Goal: Information Seeking & Learning: Learn about a topic

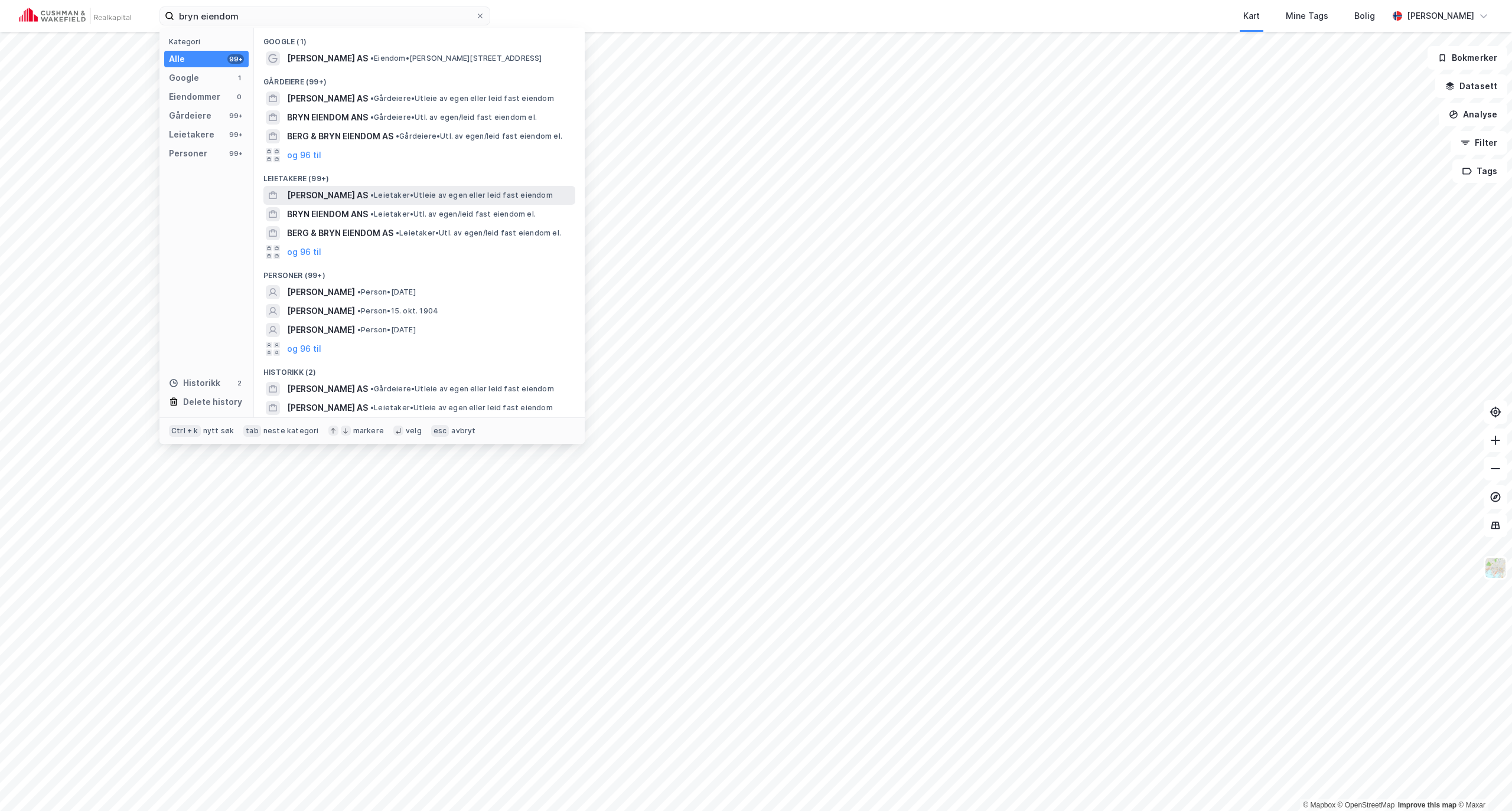
type input "bryn eiendom"
click at [348, 189] on span "[PERSON_NAME] AS" at bounding box center [327, 195] width 81 height 14
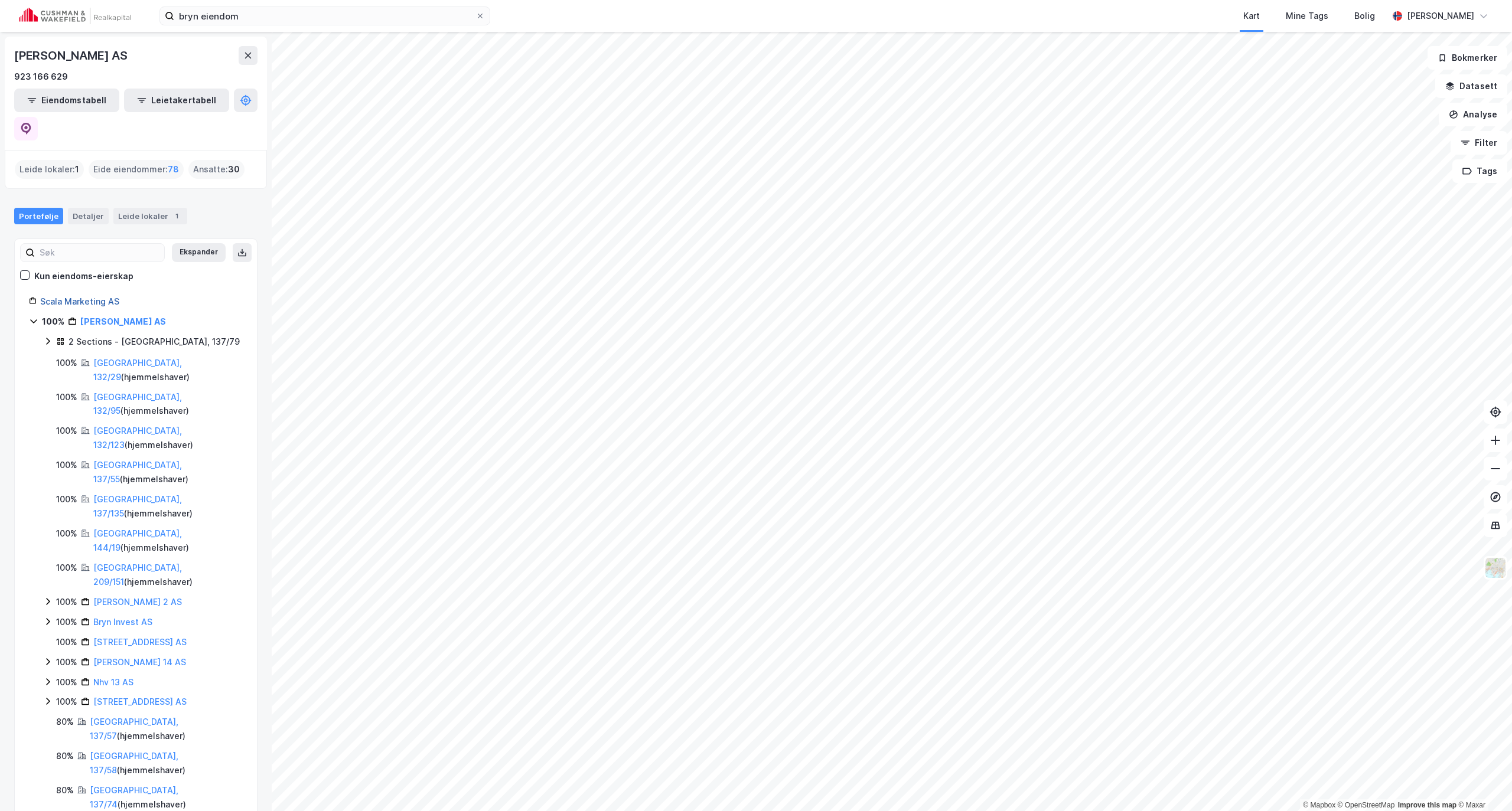
click at [82, 296] on link "Scala Marketing AS" at bounding box center [80, 301] width 79 height 10
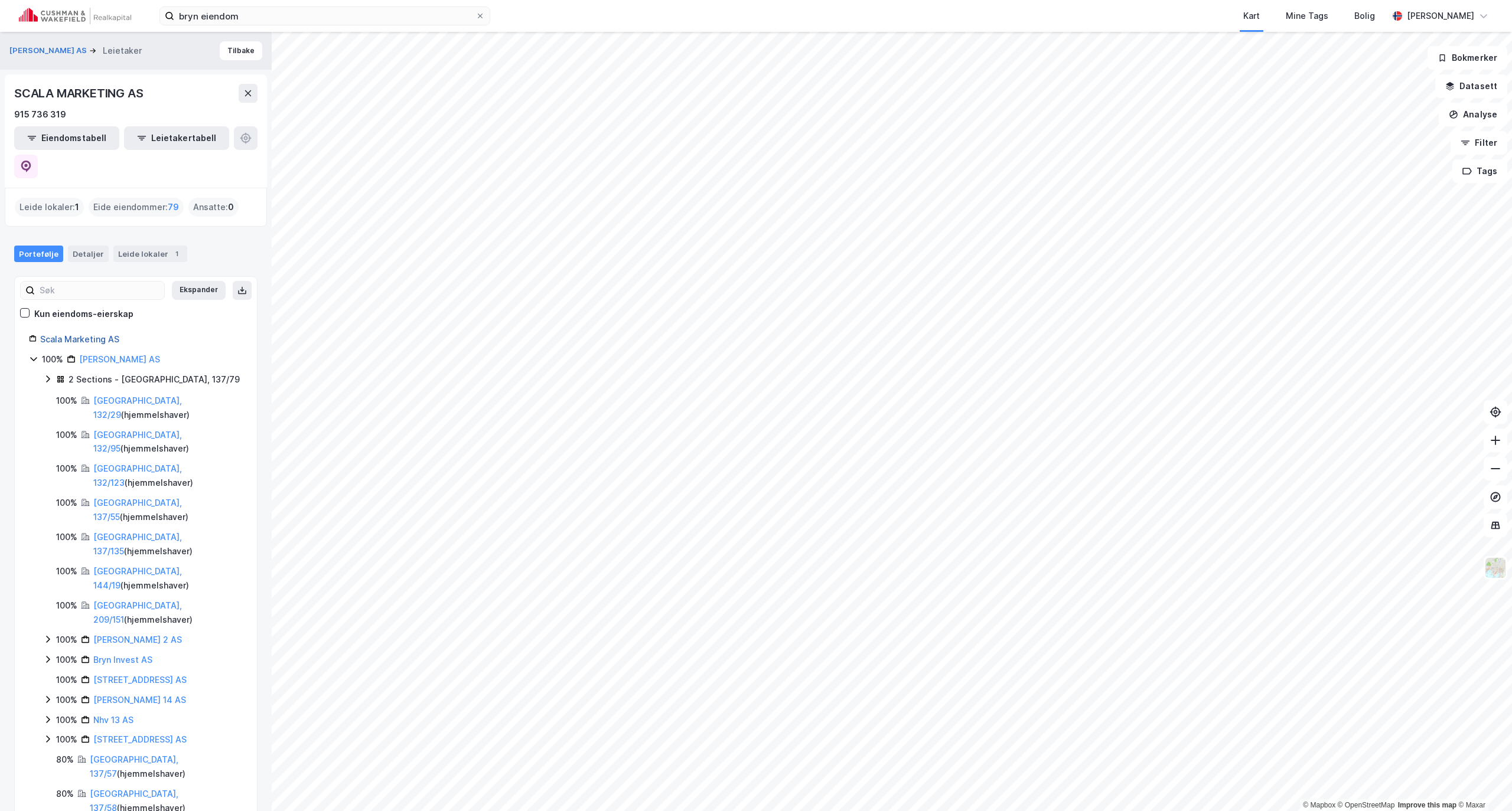
click at [56, 334] on link "Scala Marketing AS" at bounding box center [80, 339] width 79 height 10
click at [70, 334] on link "Scala Marketing AS" at bounding box center [80, 339] width 79 height 10
click at [119, 353] on div "[PERSON_NAME] AS" at bounding box center [119, 359] width 81 height 14
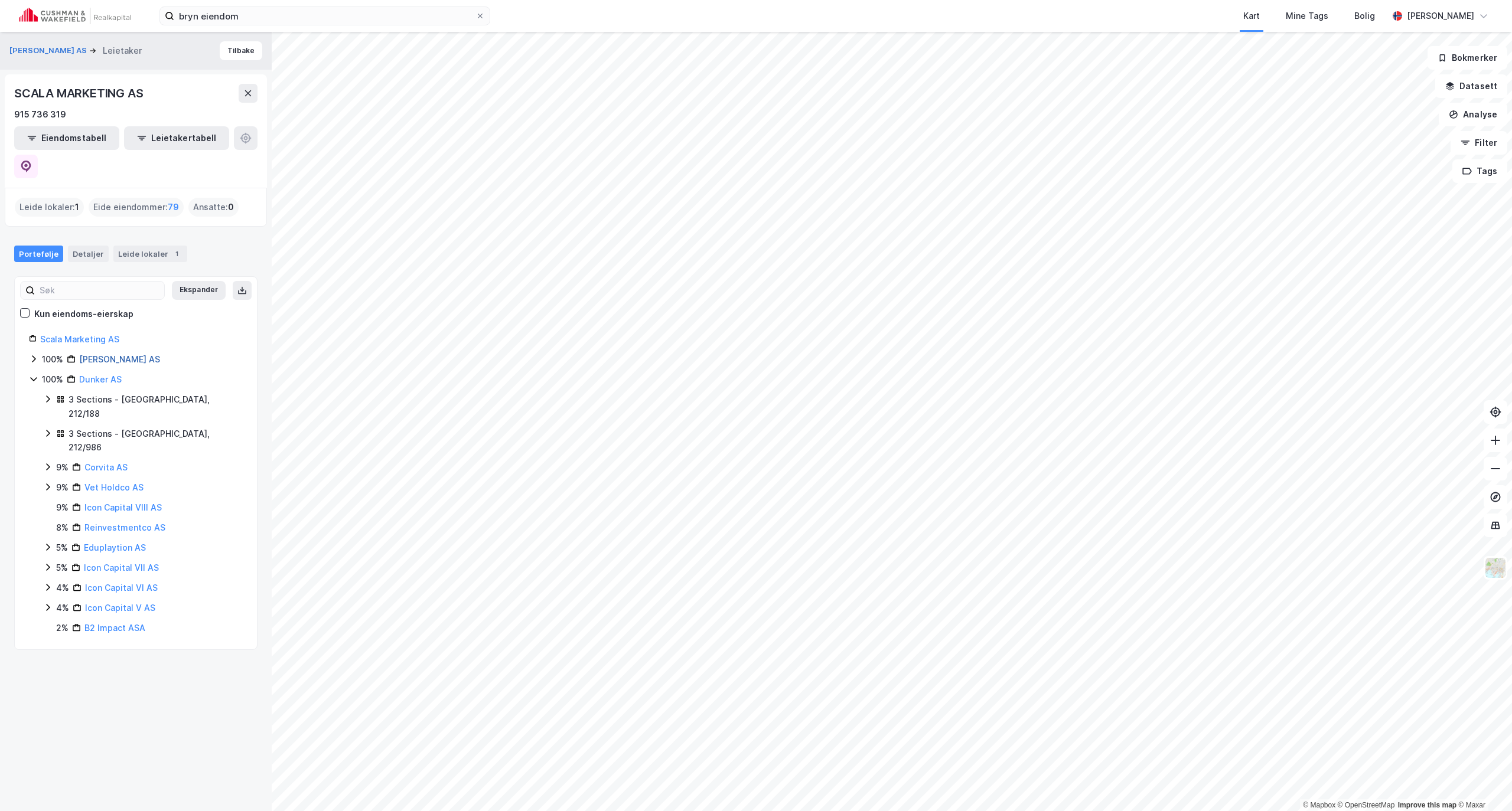
click at [103, 355] on link "[PERSON_NAME] AS" at bounding box center [119, 359] width 81 height 10
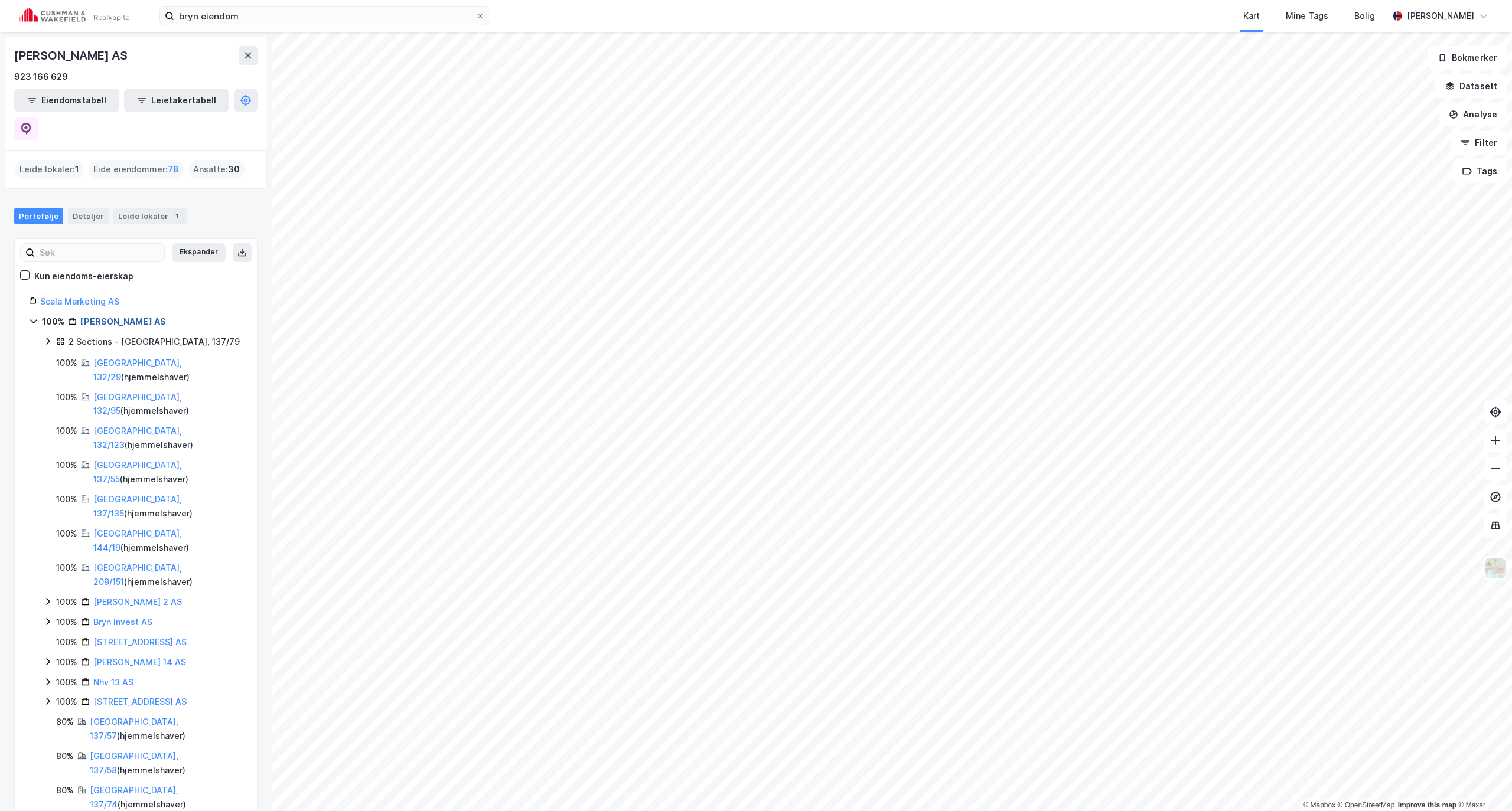
click at [108, 316] on link "[PERSON_NAME] AS" at bounding box center [122, 321] width 86 height 10
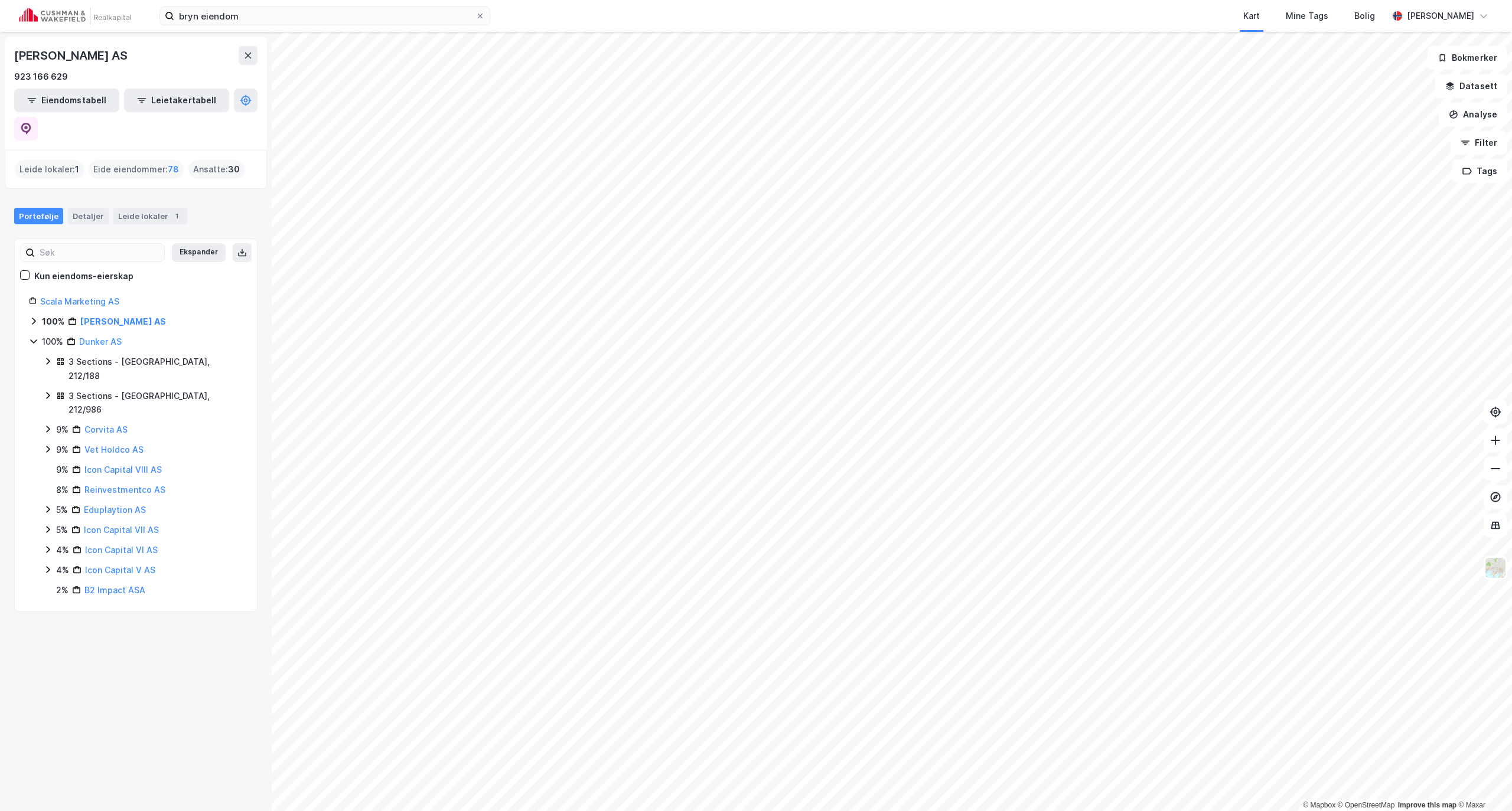
click at [94, 335] on div "Dunker AS" at bounding box center [100, 342] width 42 height 14
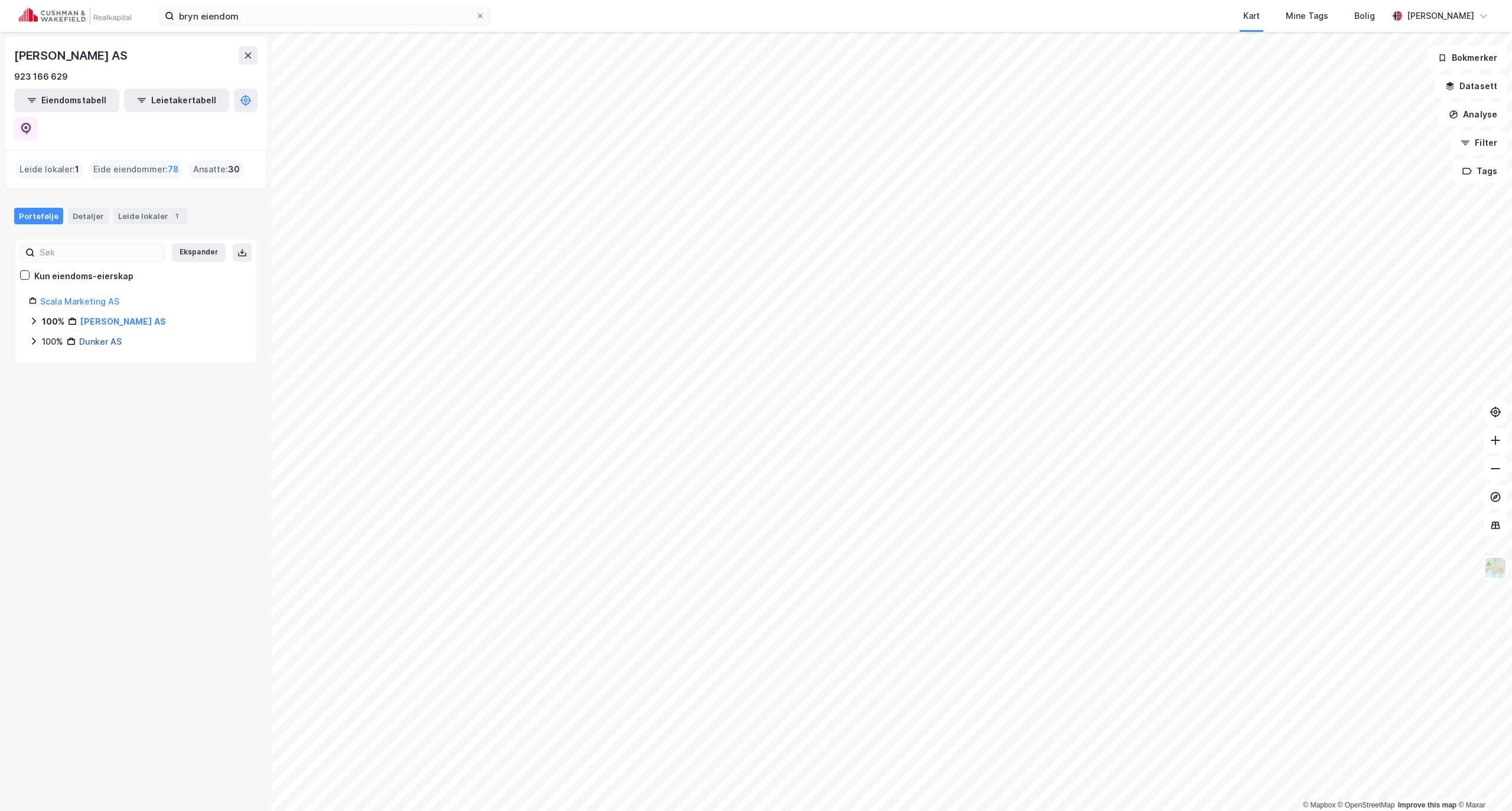
click at [93, 337] on link "Dunker AS" at bounding box center [100, 342] width 42 height 10
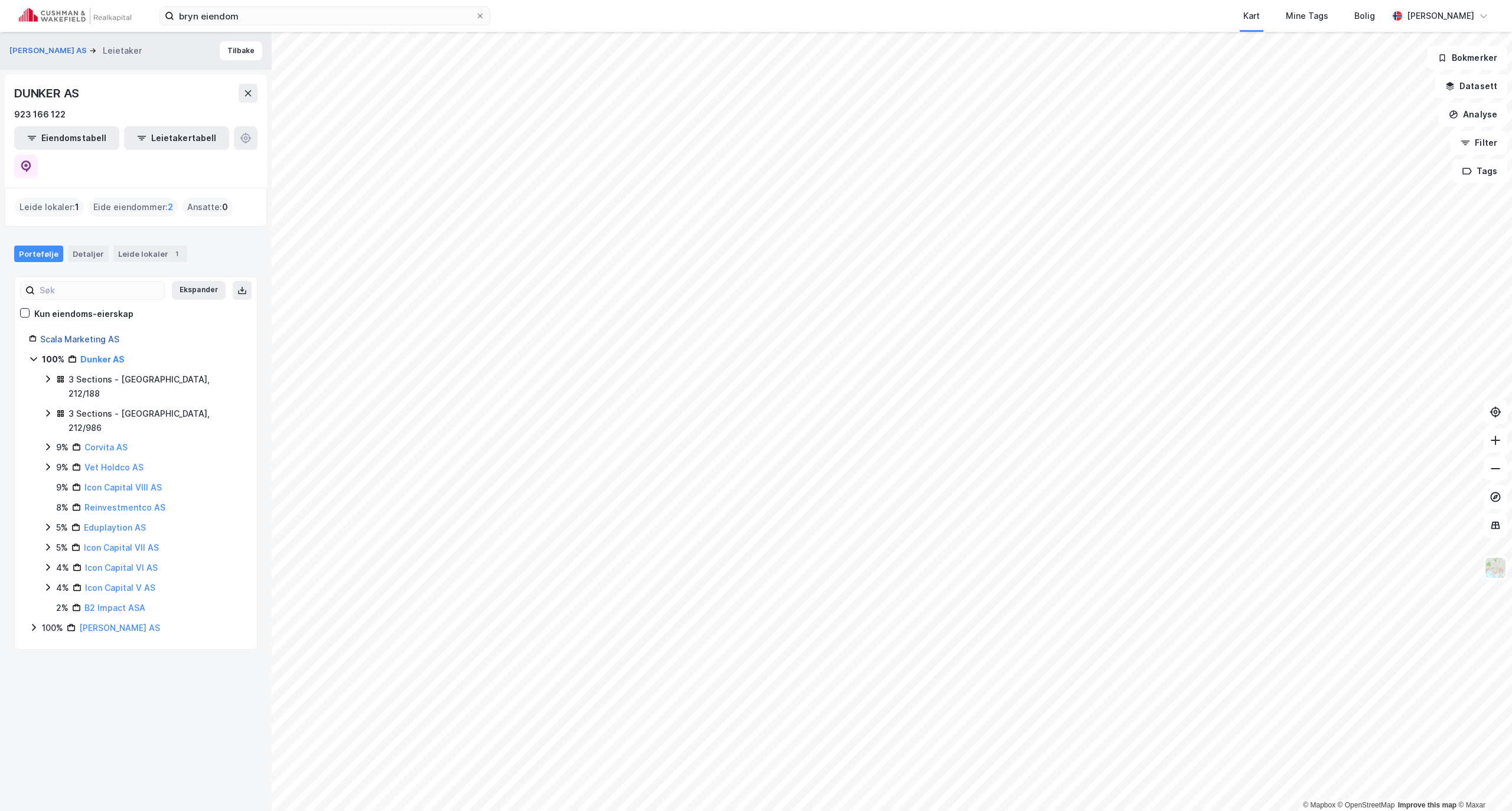
click at [103, 334] on link "Scala Marketing AS" at bounding box center [80, 339] width 79 height 10
click at [115, 355] on link "[PERSON_NAME] AS" at bounding box center [119, 359] width 81 height 10
